Goal: Task Accomplishment & Management: Use online tool/utility

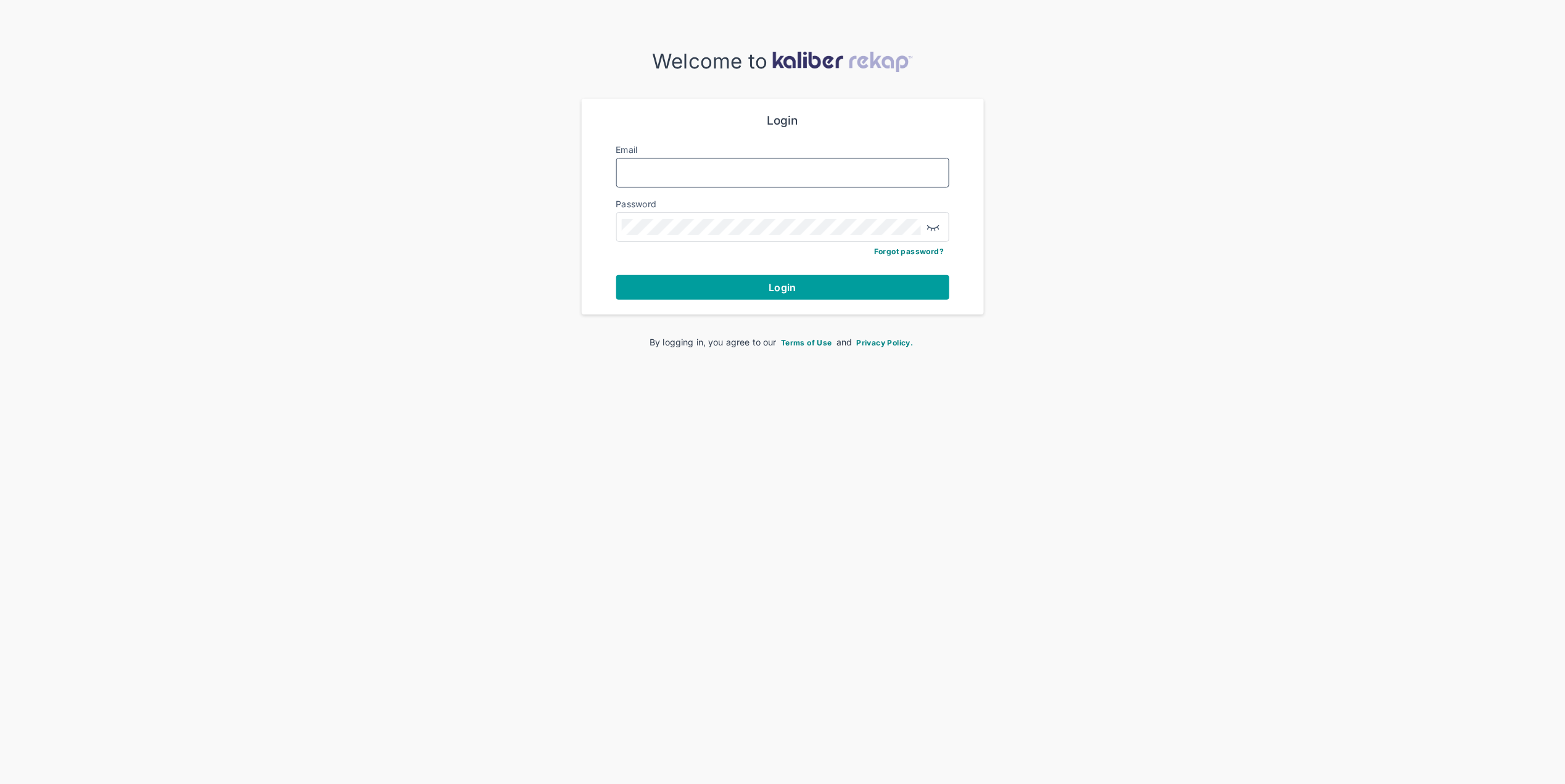
type input "**********"
click at [677, 271] on form "**********" at bounding box center [783, 206] width 333 height 186
click at [669, 298] on button "Login" at bounding box center [783, 288] width 333 height 25
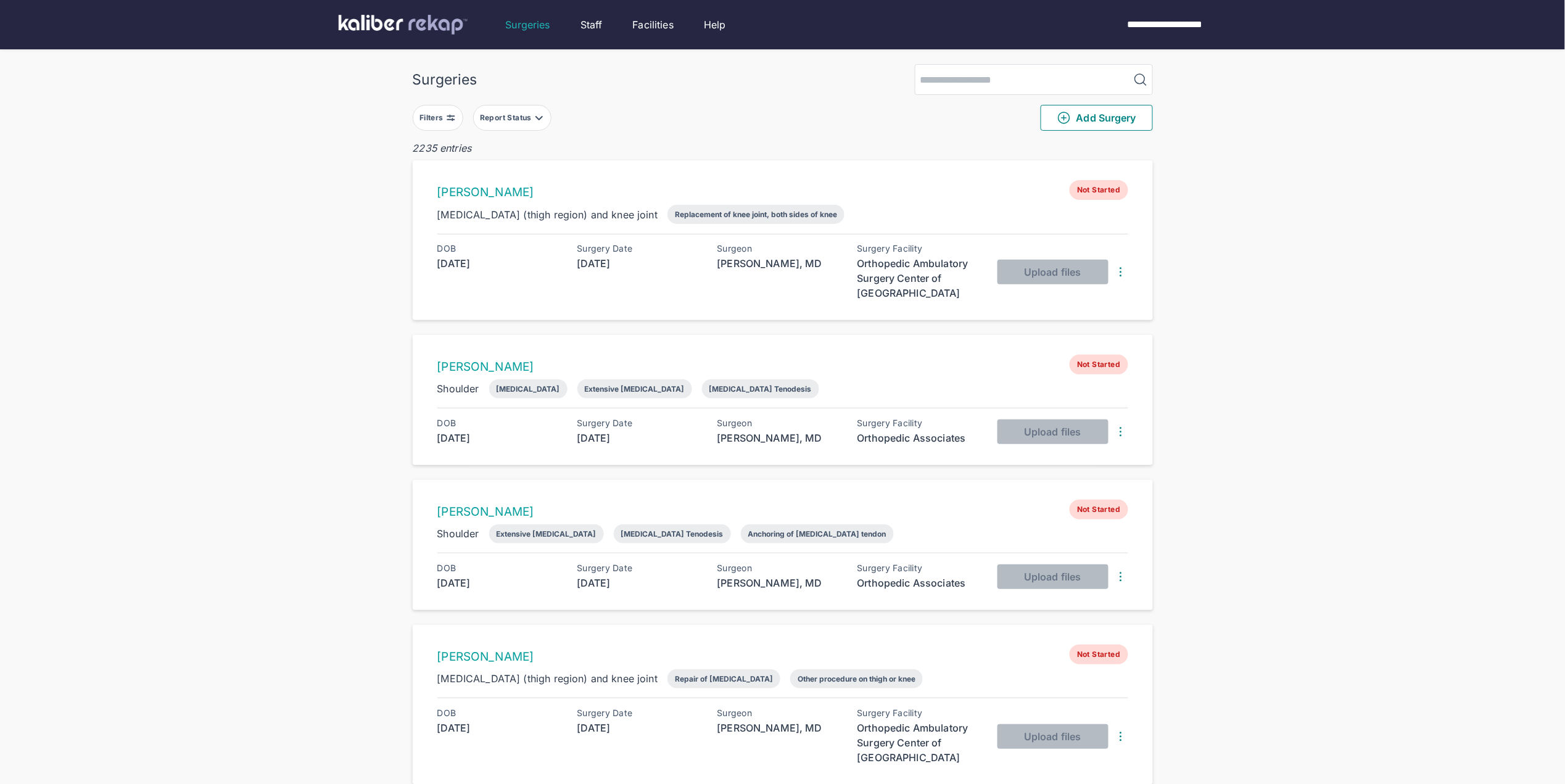
click at [445, 118] on div "Filters" at bounding box center [433, 118] width 26 height 10
click at [449, 262] on div "Navigate forward to interact with the calendar and select a date. Press the que…" at bounding box center [506, 273] width 168 height 31
click at [453, 258] on div "Navigate forward to interact with the calendar and select a date. Press the que…" at bounding box center [506, 273] width 168 height 31
click at [458, 269] on input "text" at bounding box center [464, 273] width 72 height 14
click at [569, 403] on td "19" at bounding box center [568, 401] width 24 height 23
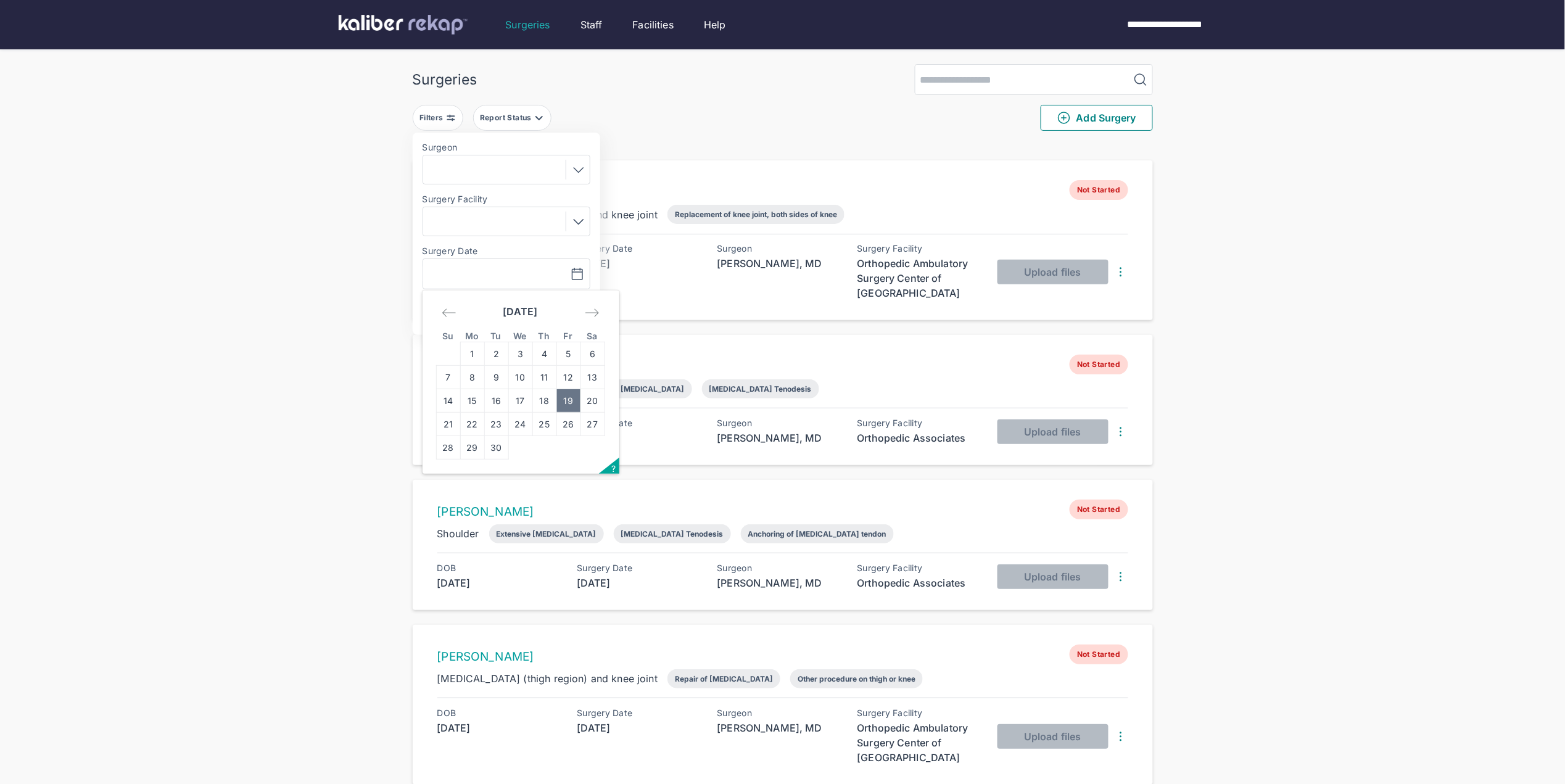
type input "**********"
click at [559, 317] on span "Apply" at bounding box center [547, 312] width 28 height 12
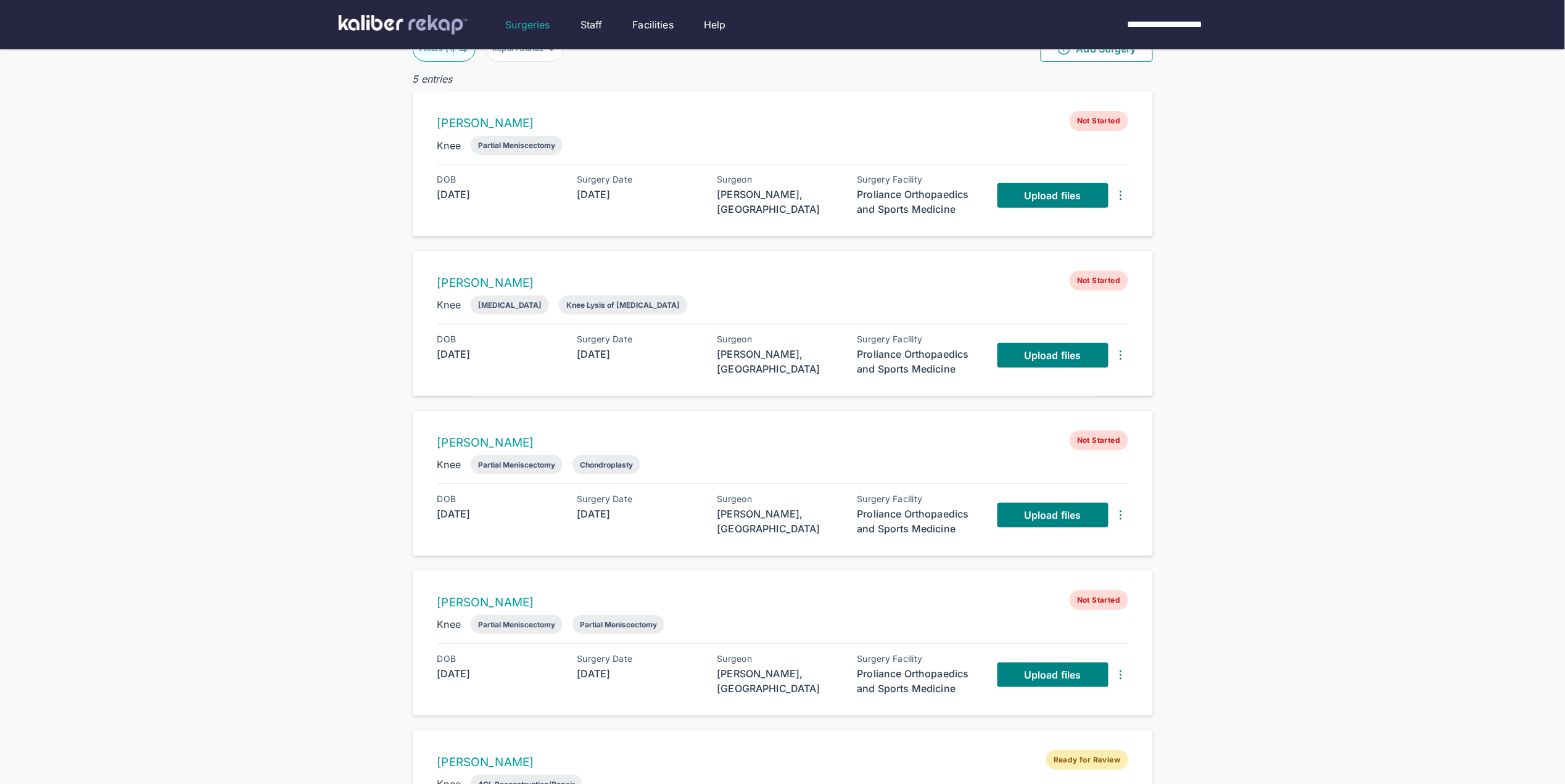
scroll to position [62, 0]
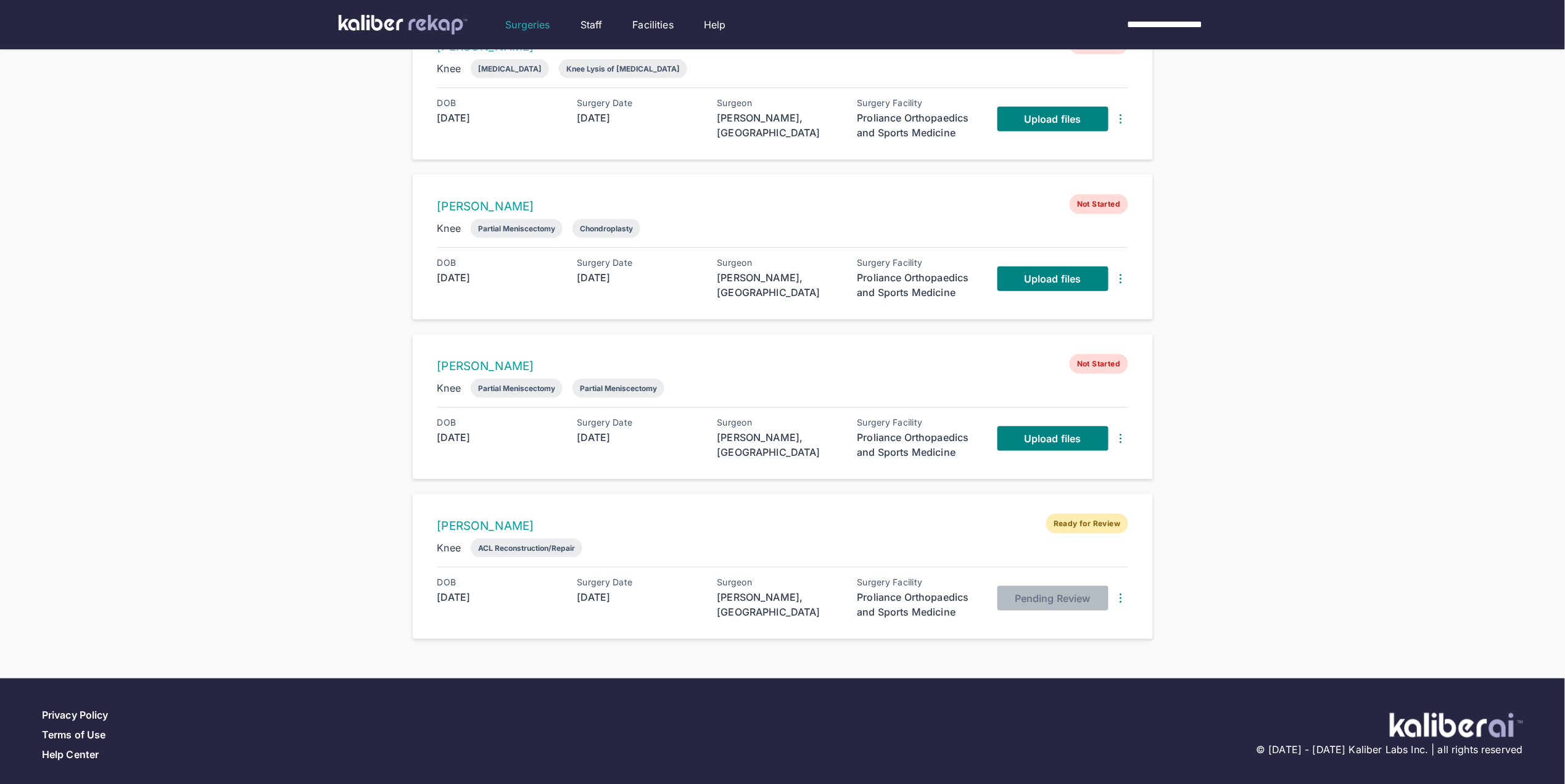
scroll to position [311, 0]
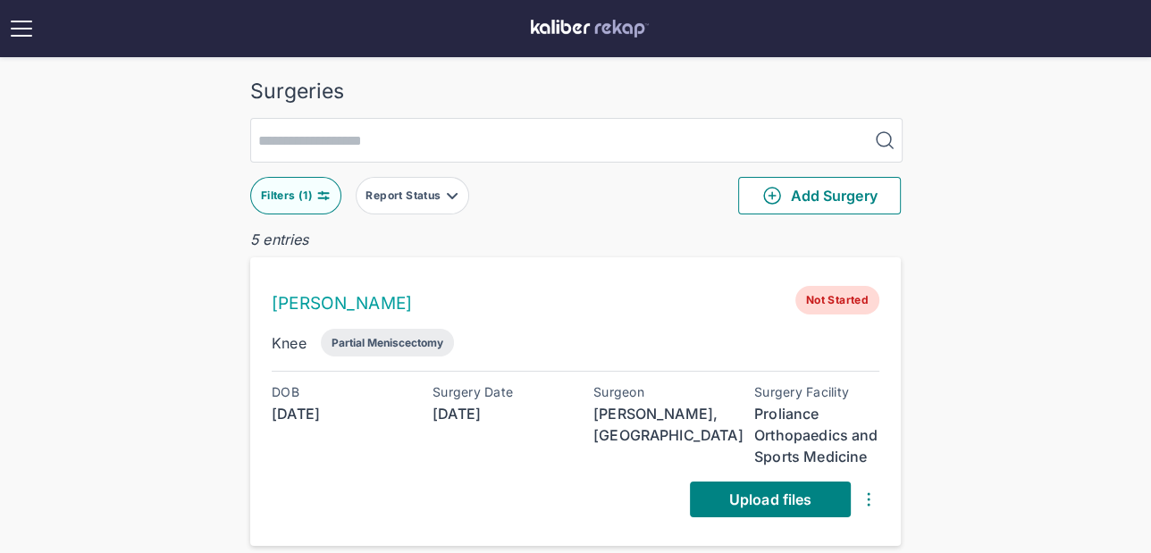
click at [265, 202] on button "Filters ( 1 )" at bounding box center [295, 196] width 91 height 38
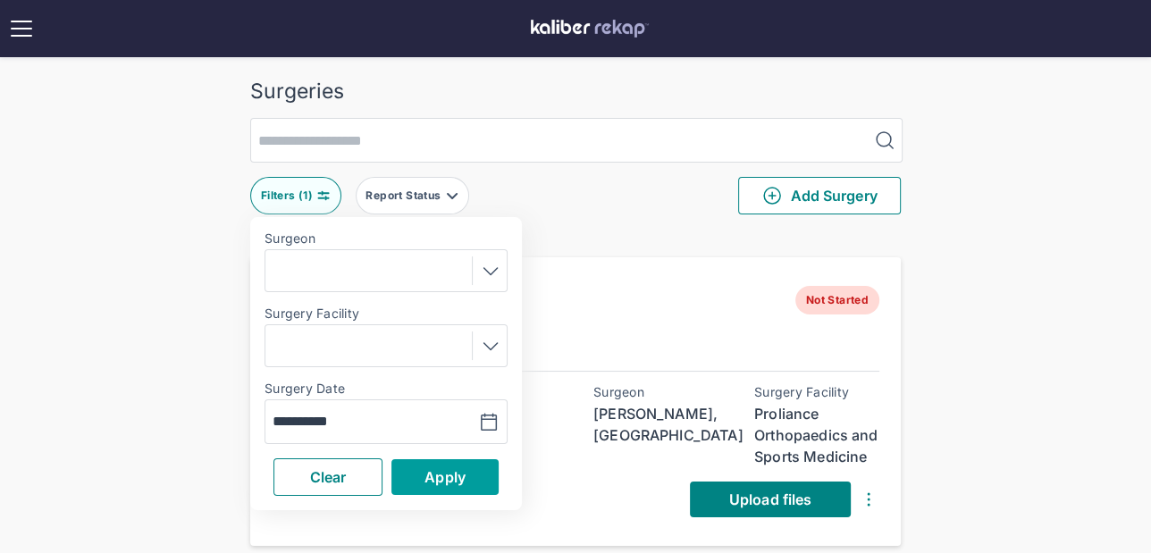
click at [425, 470] on span "Apply" at bounding box center [444, 477] width 41 height 18
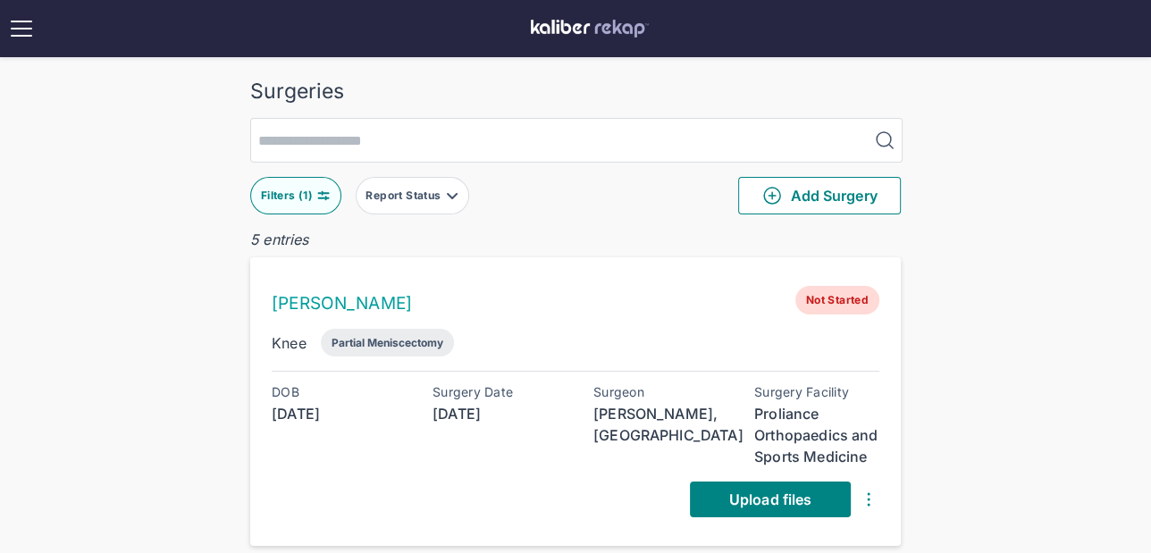
scroll to position [101, 0]
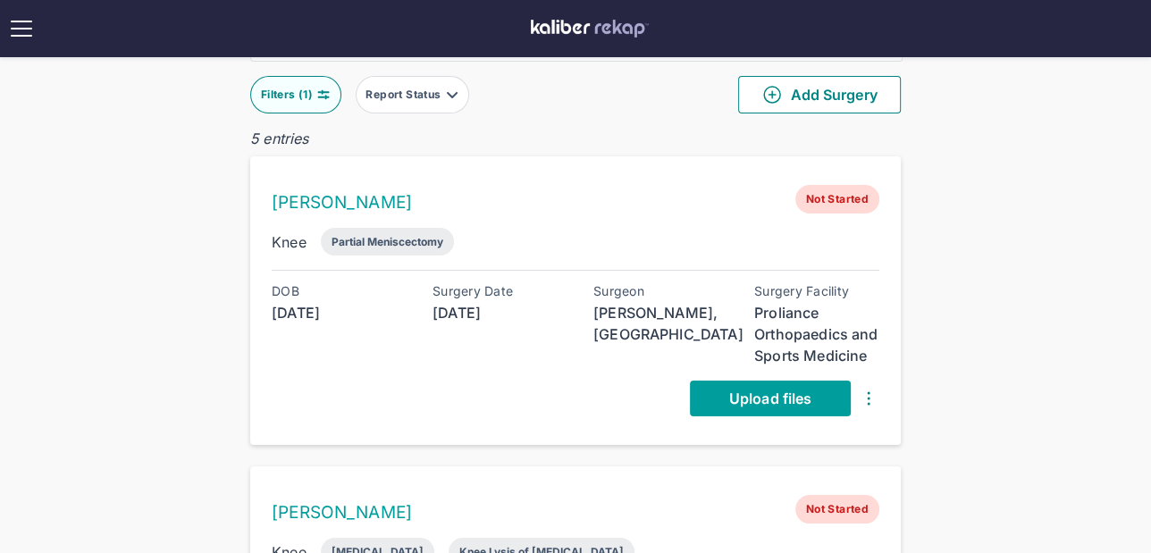
click at [719, 396] on link "Upload files" at bounding box center [770, 399] width 161 height 36
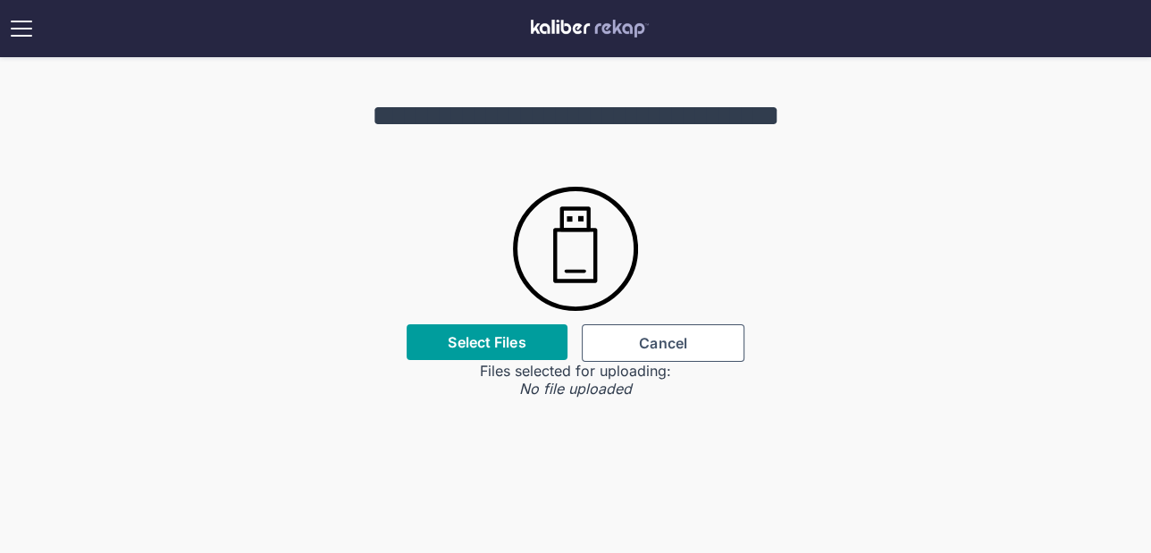
click at [512, 351] on label "Select Files" at bounding box center [487, 342] width 78 height 18
click at [0, 0] on input "Select Files" at bounding box center [0, 0] width 0 height 0
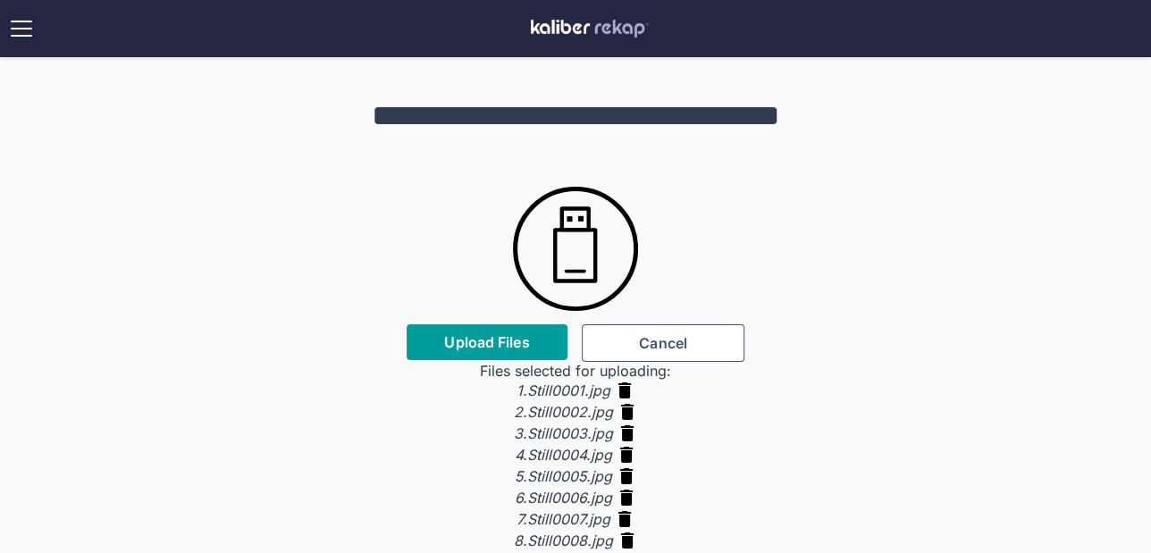
click at [501, 328] on button "Upload Files" at bounding box center [487, 342] width 161 height 36
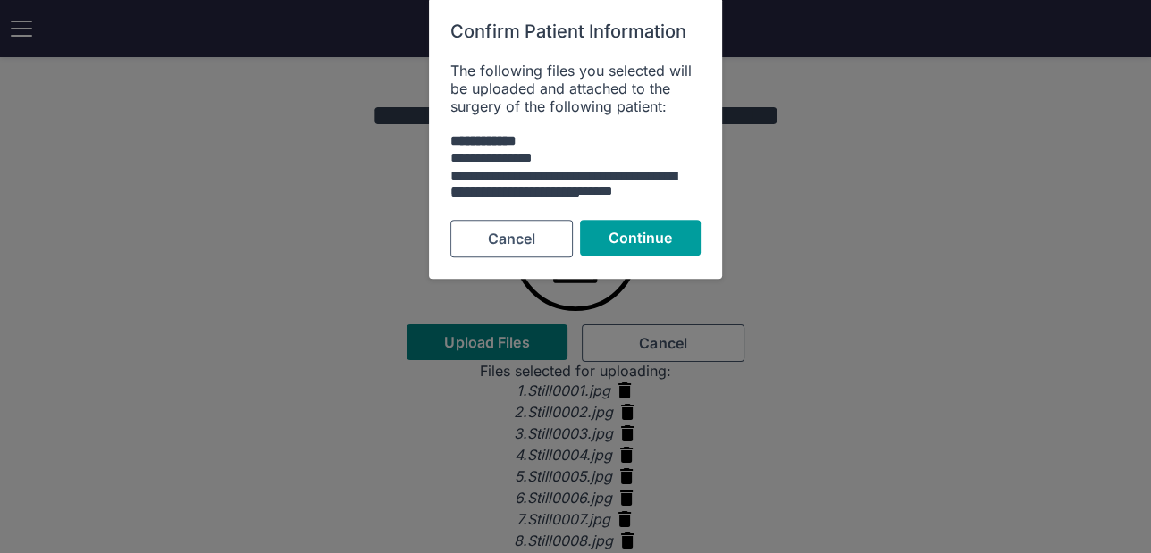
click at [629, 235] on span "Continue" at bounding box center [640, 239] width 64 height 18
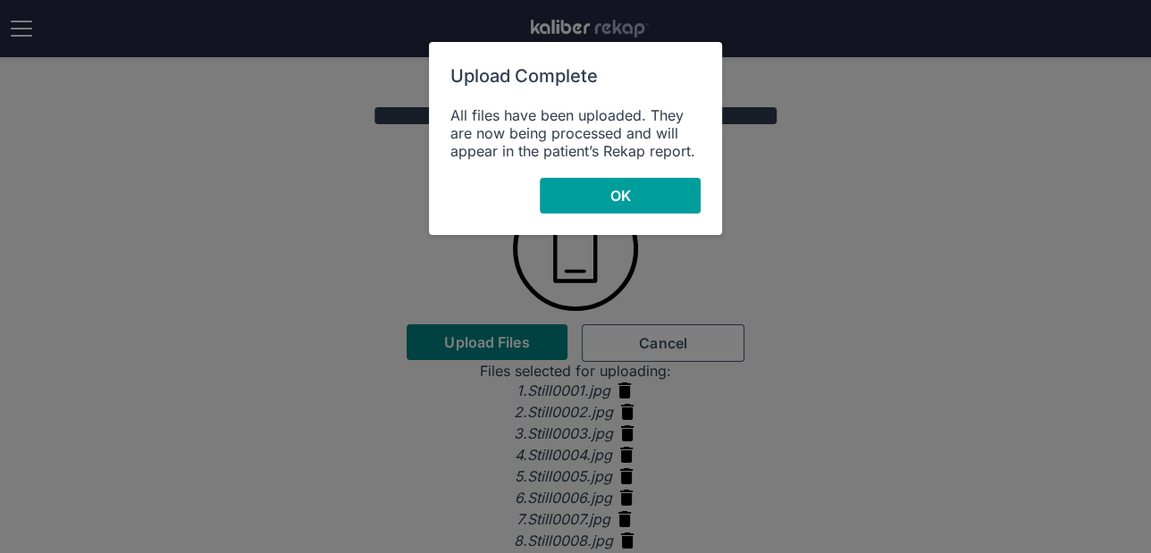
click at [656, 187] on button "OK" at bounding box center [620, 196] width 161 height 36
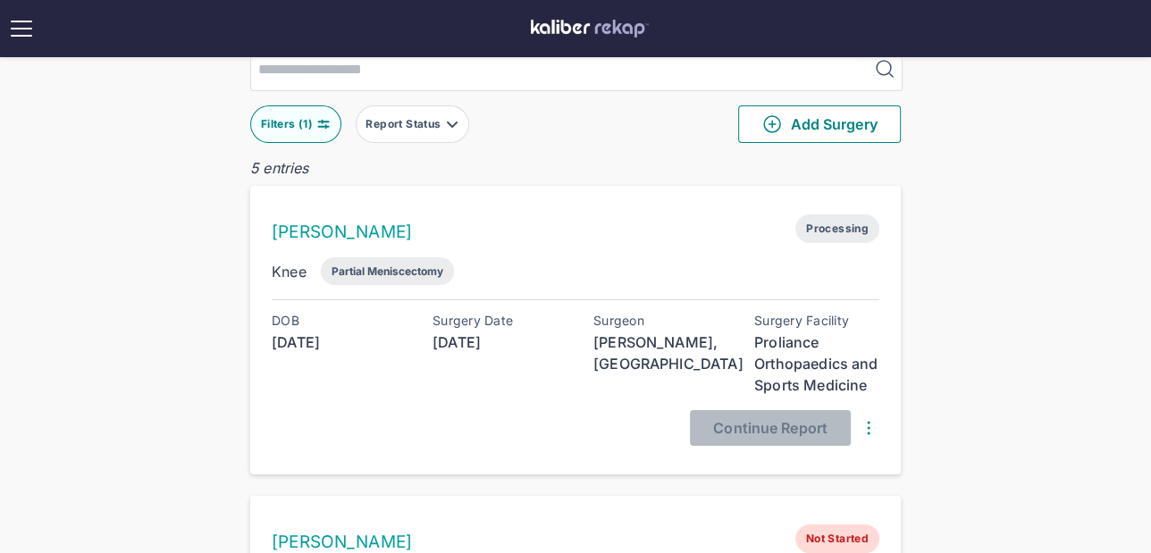
scroll to position [116, 0]
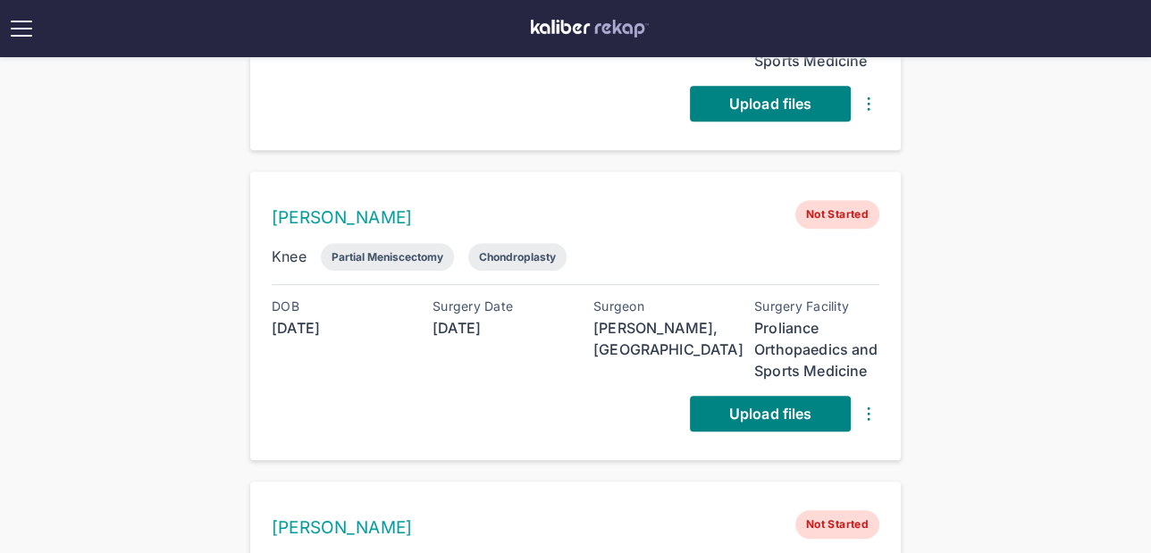
scroll to position [800, 0]
